Goal: Check status: Check status

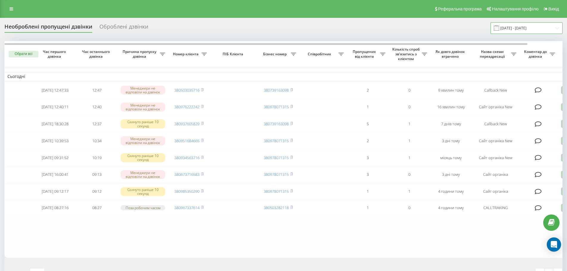
drag, startPoint x: 530, startPoint y: 30, endPoint x: 524, endPoint y: 32, distance: 6.4
click at [530, 30] on input "[DATE] - [DATE]" at bounding box center [526, 28] width 72 height 12
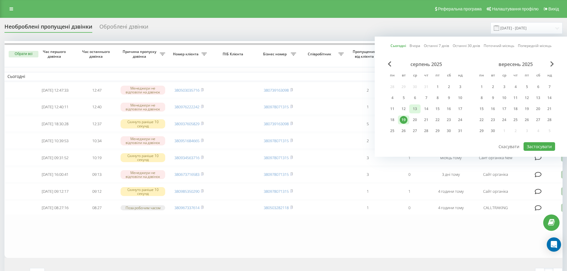
click at [417, 112] on div "13" at bounding box center [415, 109] width 8 height 8
click at [401, 123] on div "19" at bounding box center [403, 120] width 8 height 8
click at [541, 143] on button "Застосувати" at bounding box center [539, 146] width 32 height 9
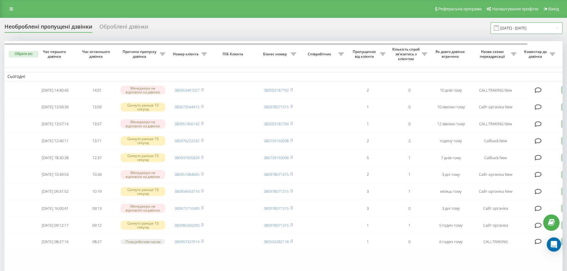
click at [520, 26] on input "[DATE] - [DATE]" at bounding box center [526, 28] width 72 height 12
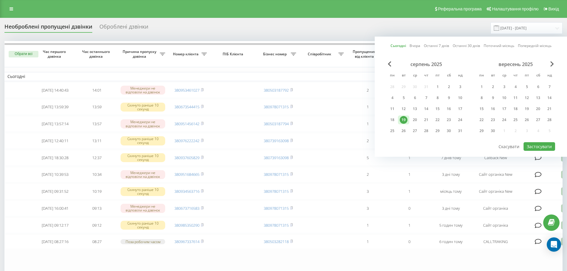
click at [417, 124] on div "серпень 2025 пн вт ср чт пт сб нд 28 29 30 31 1 2 3 4 5 6 7 8 9 10 11 12 13 14 …" at bounding box center [425, 99] width 79 height 76
click at [415, 121] on div "20" at bounding box center [415, 120] width 8 height 8
click at [402, 122] on div "19" at bounding box center [403, 120] width 8 height 8
click at [543, 146] on button "Застосувати" at bounding box center [539, 146] width 32 height 9
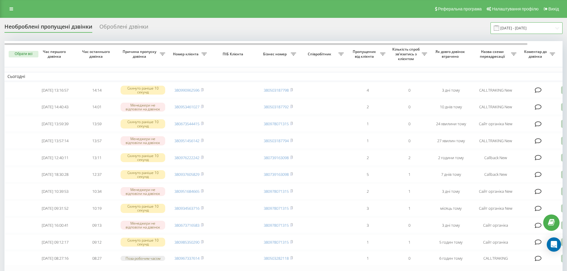
click at [528, 28] on input "[DATE] - [DATE]" at bounding box center [526, 28] width 72 height 12
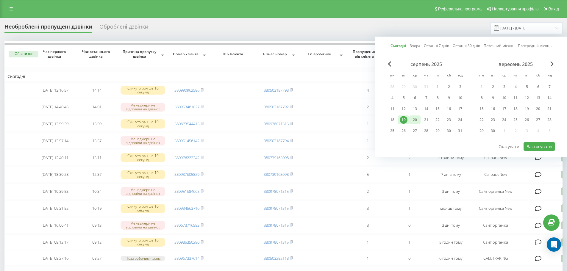
click at [418, 118] on div "20" at bounding box center [415, 120] width 8 height 8
click at [403, 120] on div "19" at bounding box center [403, 120] width 8 height 8
click at [407, 120] on div "19" at bounding box center [403, 120] width 8 height 8
click at [542, 142] on div at bounding box center [470, 142] width 168 height 1
click at [544, 148] on button "Застосувати" at bounding box center [539, 146] width 32 height 9
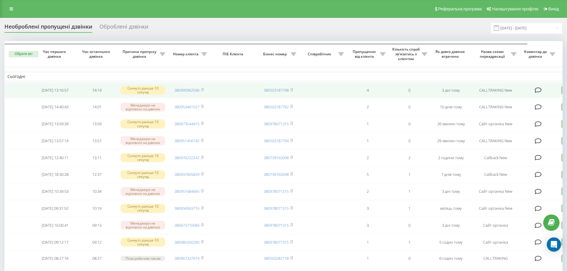
drag, startPoint x: 201, startPoint y: 89, endPoint x: 206, endPoint y: 88, distance: 4.5
click at [201, 89] on icon at bounding box center [202, 90] width 3 height 4
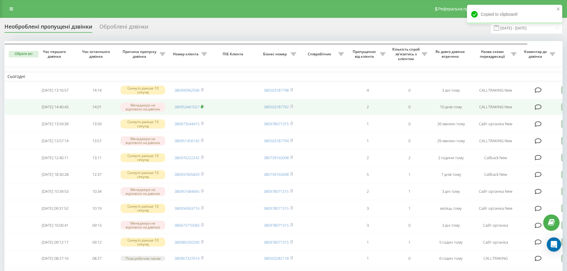
click at [203, 108] on rect at bounding box center [202, 107] width 2 height 3
